Goal: Navigation & Orientation: Find specific page/section

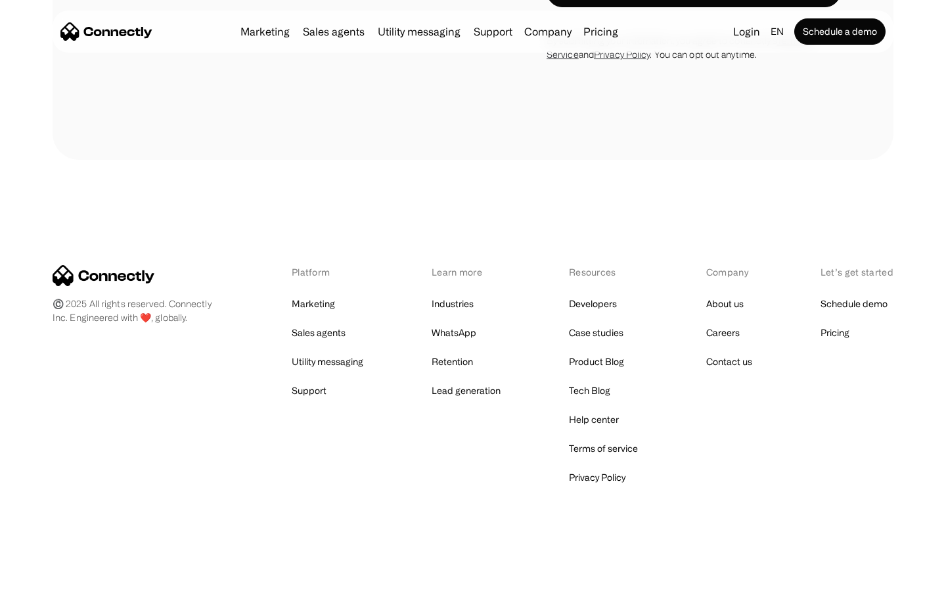
scroll to position [4014, 0]
